Goal: Transaction & Acquisition: Book appointment/travel/reservation

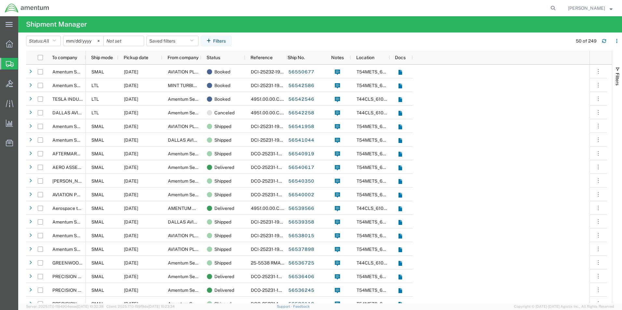
click at [0, 0] on span "Create Shipment" at bounding box center [0, 0] width 0 height 0
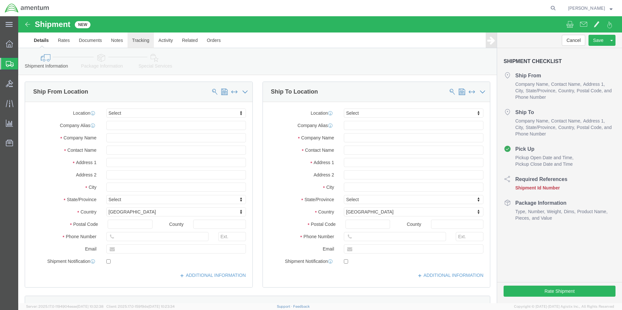
select select
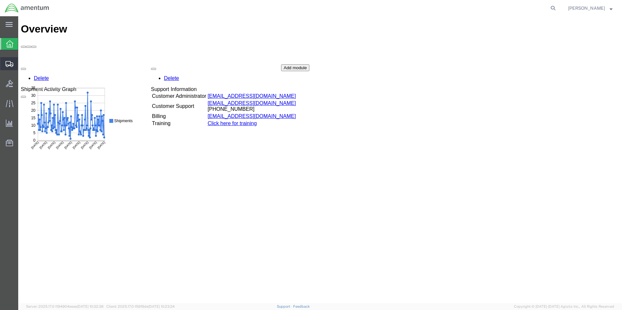
click at [0, 0] on span "Create Shipment" at bounding box center [0, 0] width 0 height 0
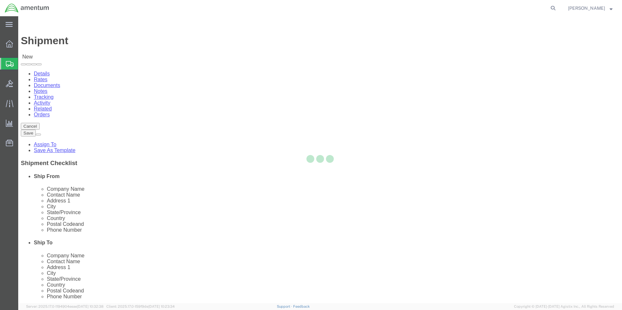
select select
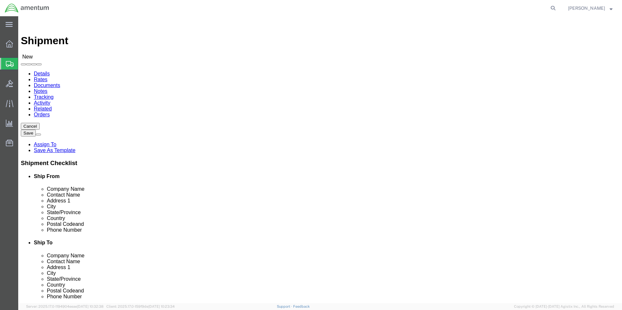
type input "t44"
select select "42673"
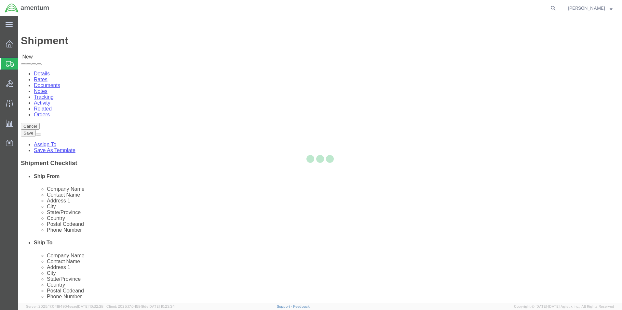
select select "[GEOGRAPHIC_DATA]"
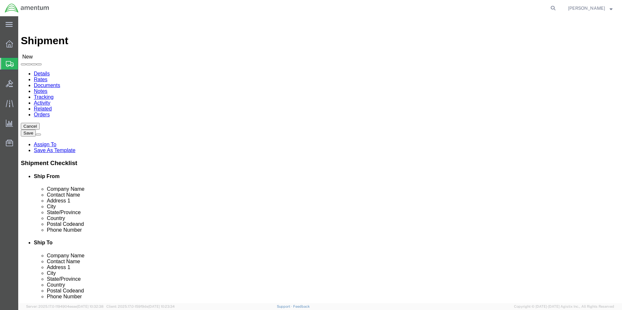
click input "text"
type input "[PERSON_NAME]"
click input "text"
type input "[PHONE_NUMBER]"
click input "[PERSON_NAME]"
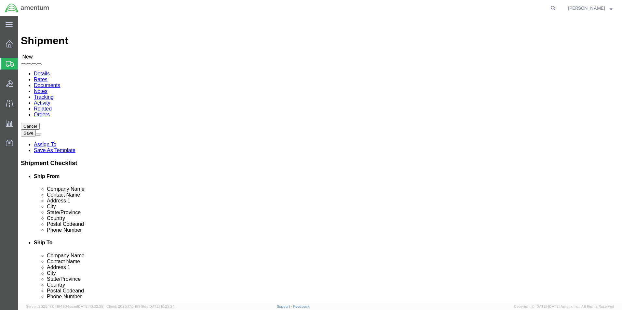
type input "[PERSON_NAME]"
click div "Shipment Information Package Information Special Services"
click input "text"
type input "aar"
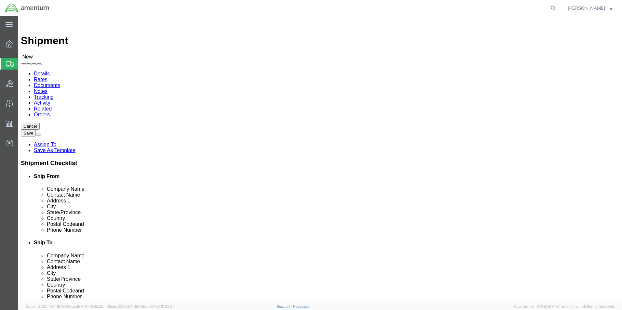
click p "- Aerospace turbine Rotables Inc. - ([PERSON_NAME]) [STREET_ADDRESS]"
select select "KS"
type input "A"
type input "aa"
click p "- Aerospace turbine Rotables Inc. - ([PERSON_NAME]) [STREET_ADDRESS]"
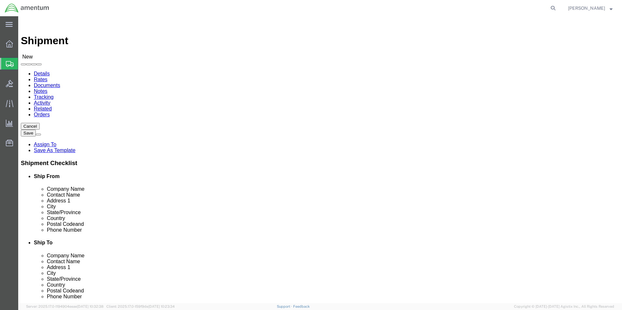
select select "KS"
type input "[PERSON_NAME]"
click div "Shipment Information Package Information Special Services"
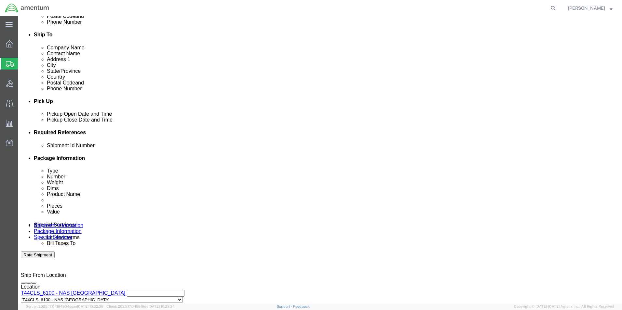
scroll to position [228, 0]
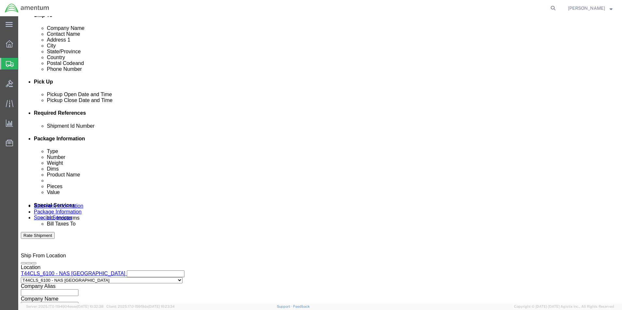
click button "Add reference"
click icon
click div "[DATE] 2:00 PM"
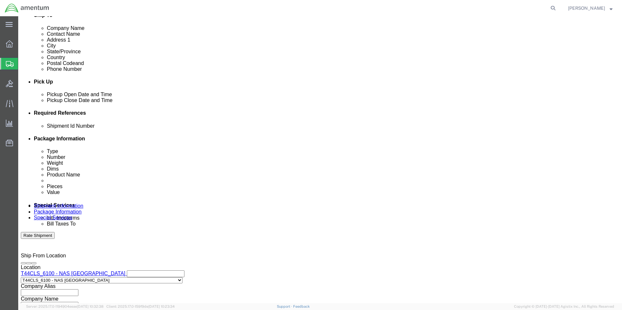
click button "Apply"
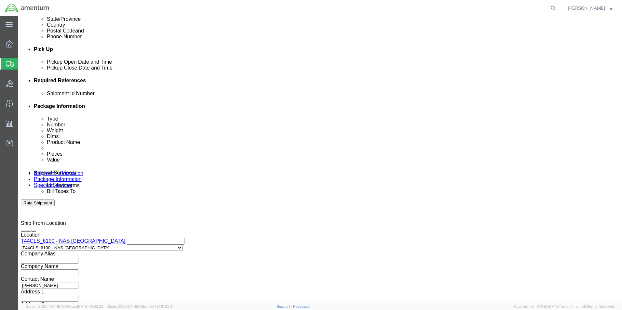
scroll to position [271, 0]
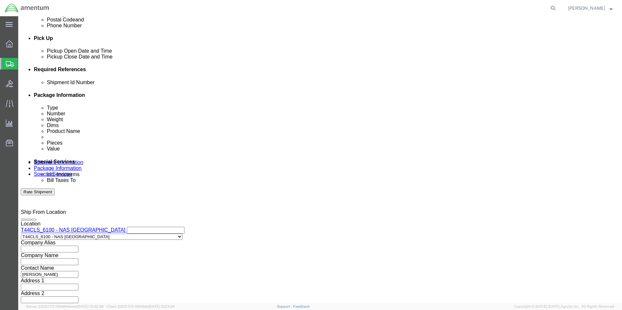
click select "Select Account Type Activity ID Airline Appointment Number ASN Batch Request # …"
select select "CUSTREF"
click select "Select Account Type Activity ID Airline Appointment Number ASN Batch Request # …"
click input "text"
type input "25-5539"
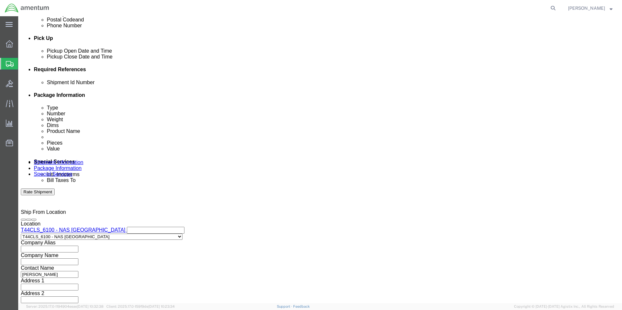
click select "Select Account Type Activity ID Airline Appointment Number ASN Batch Request # …"
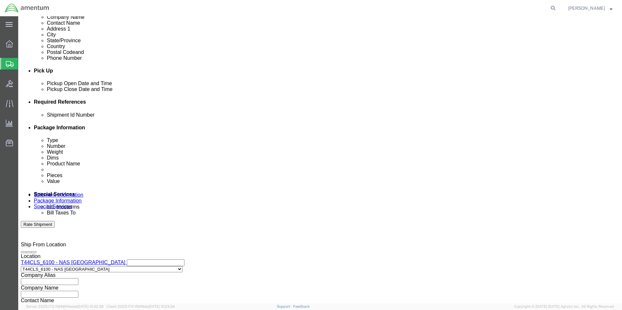
click select "Select Account Type Activity ID Airline Appointment Number ASN Batch Request # …"
select select "PROJNUM"
click select "Select Account Type Activity ID Airline Appointment Number ASN Batch Request # …"
click input "text"
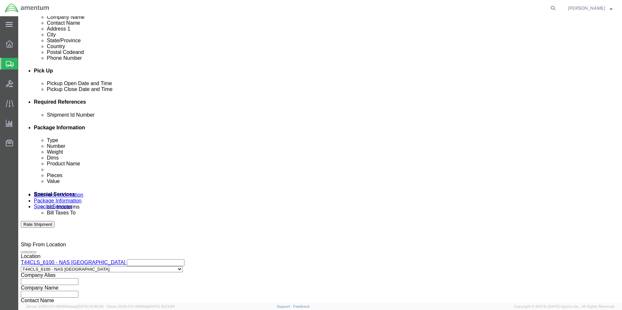
drag, startPoint x: 422, startPoint y: 234, endPoint x: 431, endPoint y: 228, distance: 10.6
click div "Mode Select Air Less than Truckload Multi-Leg Ocean Freight Rail Small Parcel T…"
click input "4951.00.00.c.001404.af.19.03"
click input "4951.00.00.c.001404AF.19.03"
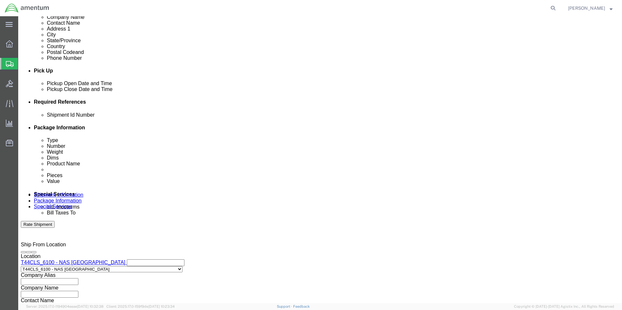
type input "4951.00.00.c.001404.AF.19.03"
click h3 "Leg 1"
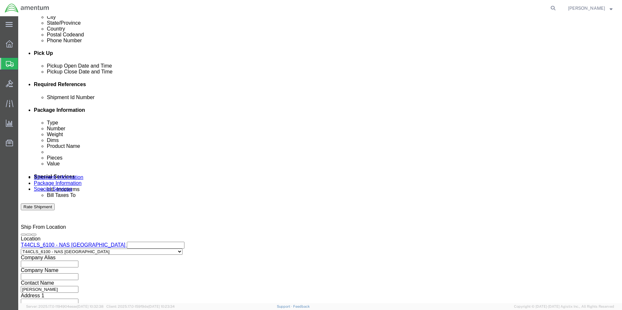
scroll to position [271, 0]
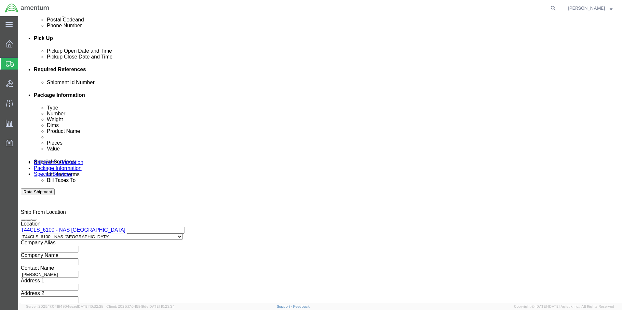
click button "Continue"
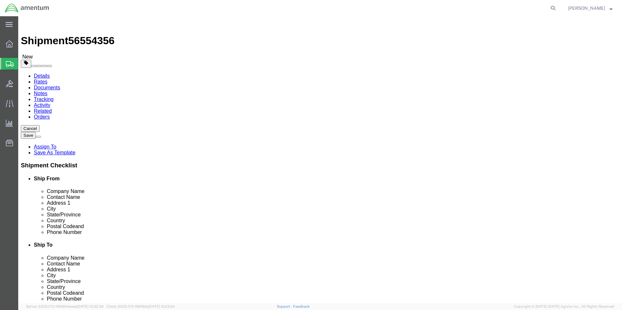
click select "Select BCK Boxes Bale(s) Basket(s) Bolt(s) Bottle(s) Buckets Bulk Bundle(s) Can…"
select select "CRAT"
click select "Select BCK Boxes Bale(s) Basket(s) Bolt(s) Bottle(s) Buckets Bulk Bundle(s) Can…"
click input "text"
type input "48"
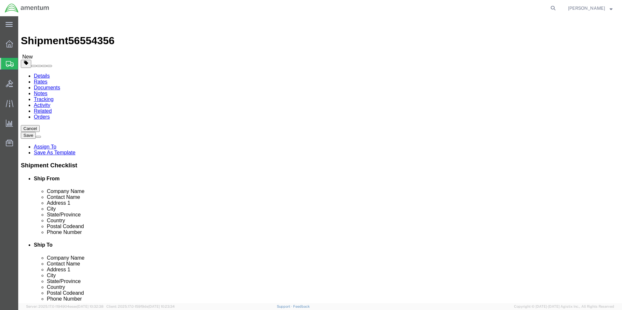
type input "31"
click input "0.00"
type input "0"
type input "1850"
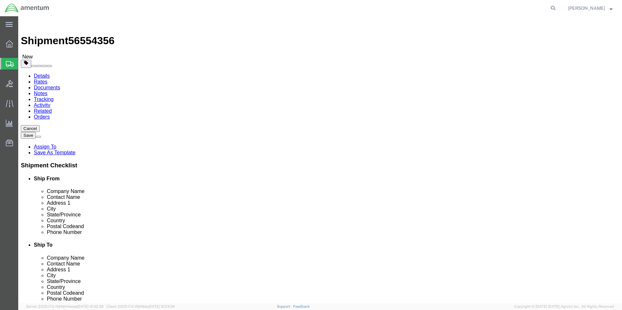
click link "Add Content"
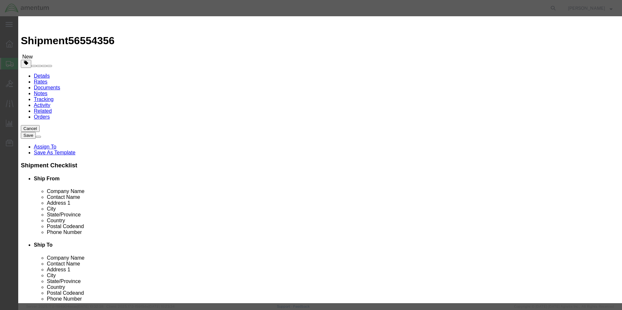
click input "text"
type input "AIRCRAFTPART"
type input "1"
click input "AIRCRAFTPART"
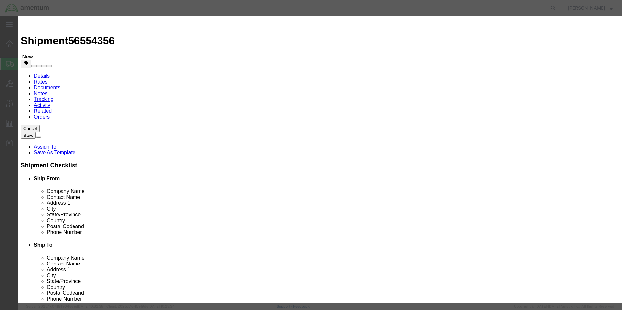
click input "AIRCRAF TPART"
type input "AIRCRAFT PART [PHONE_NUMBER] S/N:83025 MLG, L/H"
click input "0"
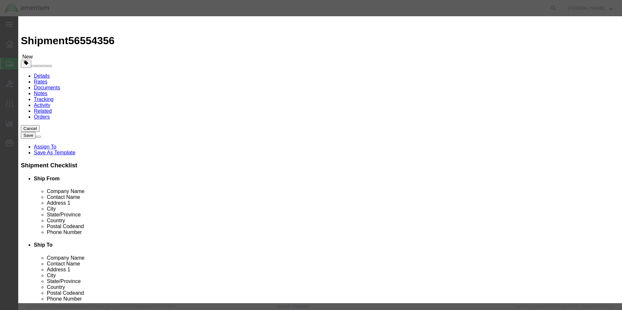
type input "1"
click select "Select 50 55 60 65 70 85 92.5 100 125 175 250 300 400"
select select "85"
click select "Select 50 55 60 65 70 85 92.5 100 125 175 250 300 400"
click button "Save & Close"
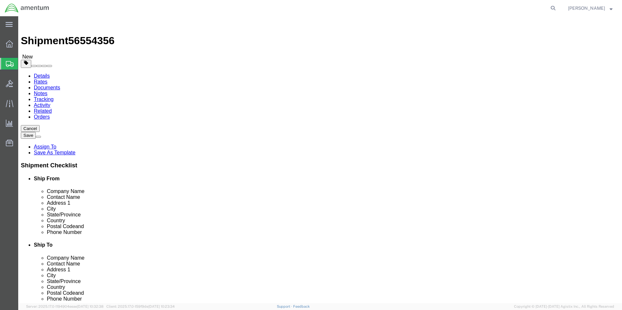
click link "Add Package"
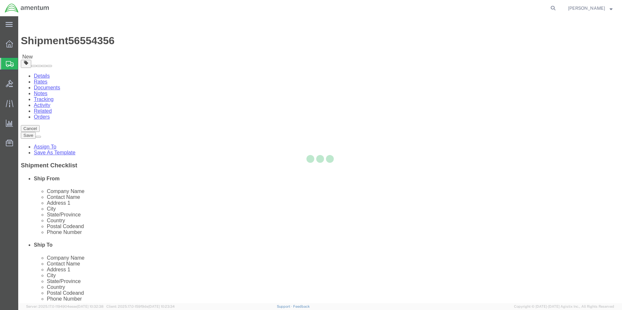
select select "CRAT"
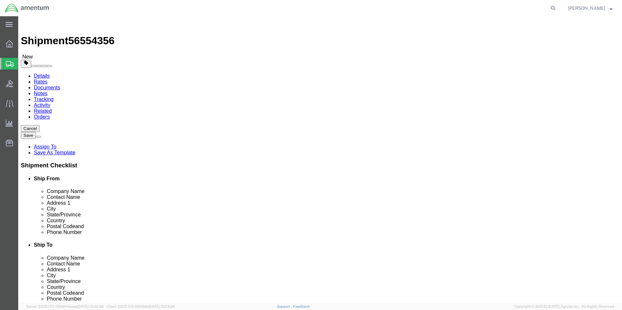
click select "Select BCK Boxes Bale(s) Basket(s) Bolt(s) Bottle(s) Buckets Bulk Bundle(s) Can…"
select select "CRAT"
click select "Select BCK Boxes Bale(s) Basket(s) Bolt(s) Bottle(s) Buckets Bulk Bundle(s) Can…"
click div "Package Type Select BCK Boxes Bale(s) Basket(s) Bolt(s) Bottle(s) Buckets Bulk …"
click input "text"
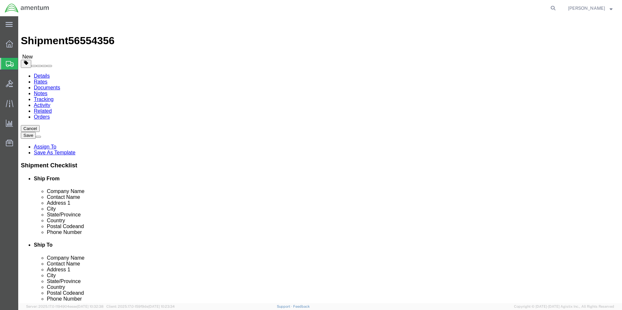
type input "48"
type input "31"
click input "0.00"
type input "0"
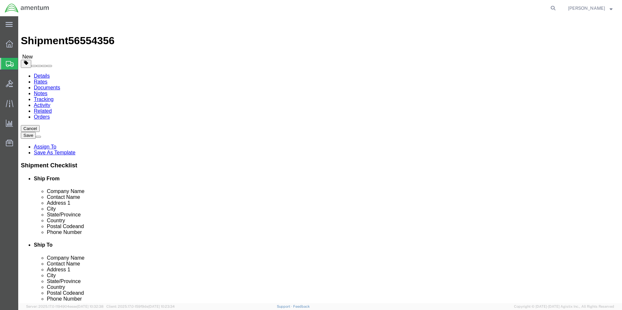
type input "150"
click link "Add Content"
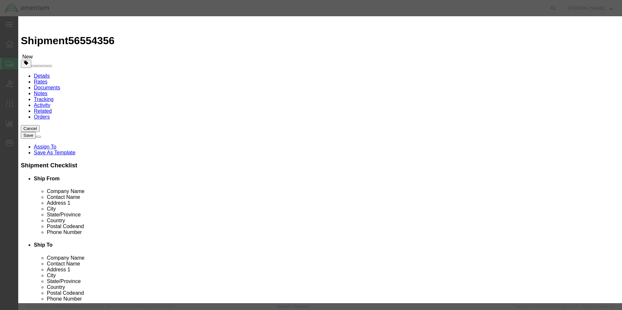
click input "text"
type input "AIRCRAFTPART"
type input "1"
click input "AIRCRAFTPART"
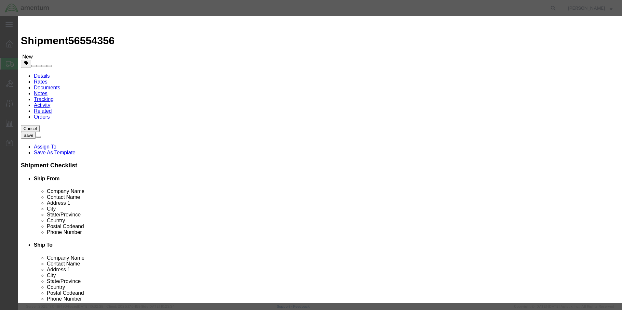
click input "AIRCRAFT PART"
type input "AIRCRAFT PART [PHONE_NUMBER] S/N: 84008 MLG, R/H"
click select "Select 50 55 60 65 70 85 92.5 100 125 175 250 300 400"
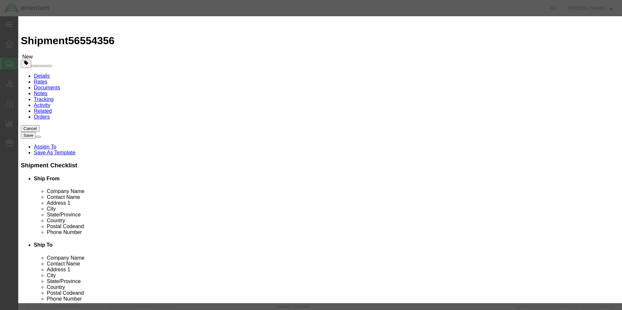
select select "85"
click select "Select 50 55 60 65 70 85 92.5 100 125 175 250 300 400"
click button "Save & Close"
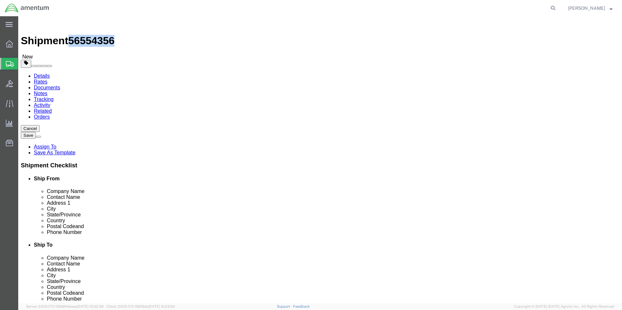
drag, startPoint x: 62, startPoint y: 9, endPoint x: 86, endPoint y: 11, distance: 24.4
click h1 "Shipment 56554356"
drag, startPoint x: 86, startPoint y: 11, endPoint x: 80, endPoint y: 10, distance: 6.9
copy span "56554356"
click button "Rate Shipment"
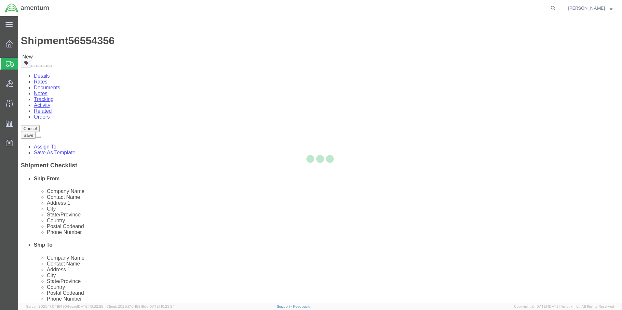
select select "CRAT"
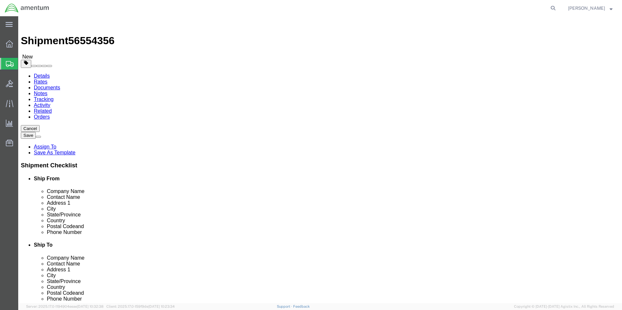
click dd "1.00 USD"
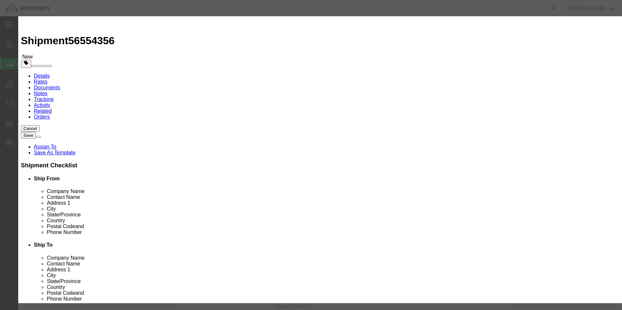
click input "0.00"
type input "0"
type input "1"
click button "Save & Close"
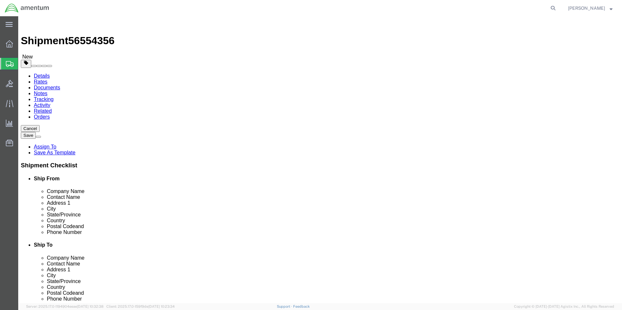
click button "Rate Shipment"
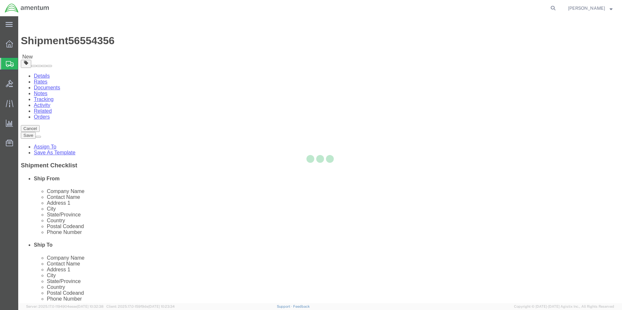
select select "42673"
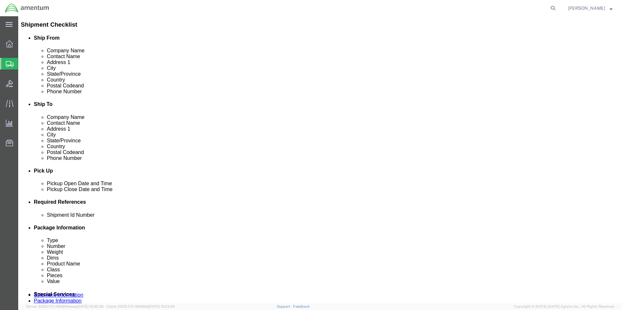
scroll to position [163, 0]
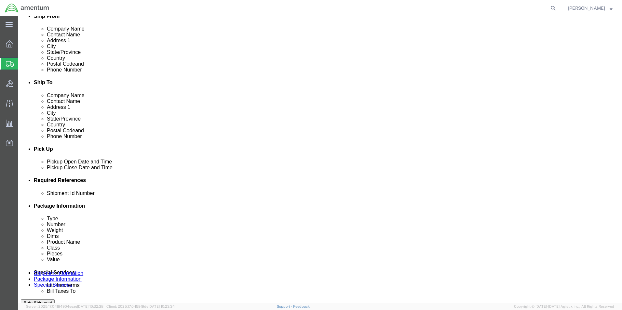
click input "text"
paste input "56554356"
type input "56554356"
click div "Ship From Location Location T44CLS_6100 - [GEOGRAPHIC_DATA][DATE] Select My Pro…"
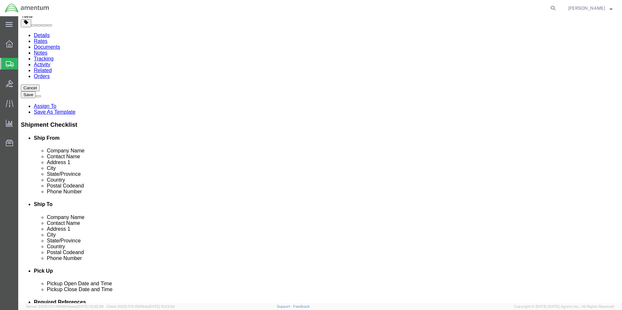
scroll to position [33, 0]
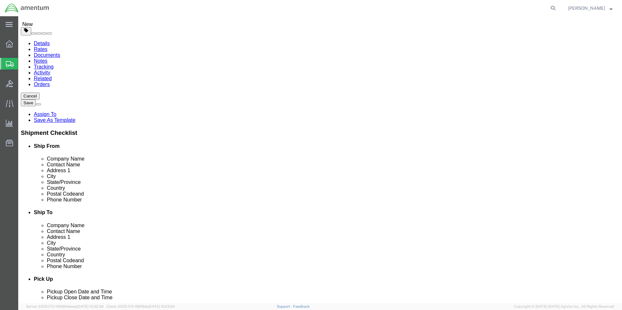
click button "Rate Shipment"
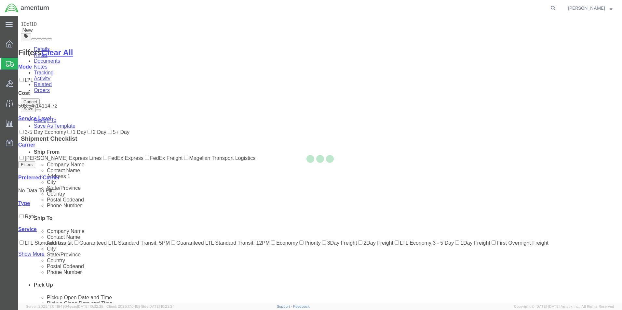
scroll to position [0, 0]
